Goal: Submit feedback/report problem: Submit feedback/report problem

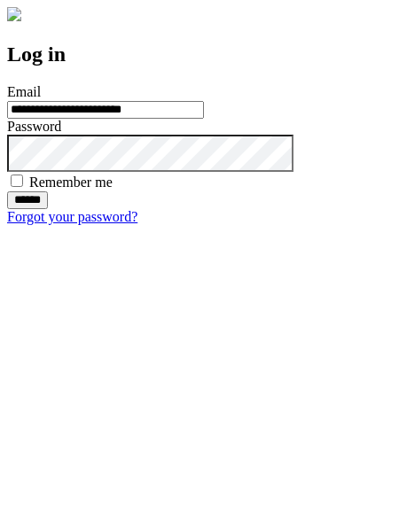
type input "**********"
click at [48, 209] on input "******" at bounding box center [27, 200] width 41 height 18
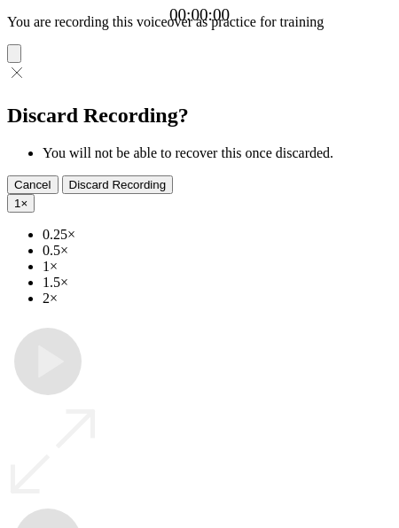
type input "**********"
